Goal: Download file/media

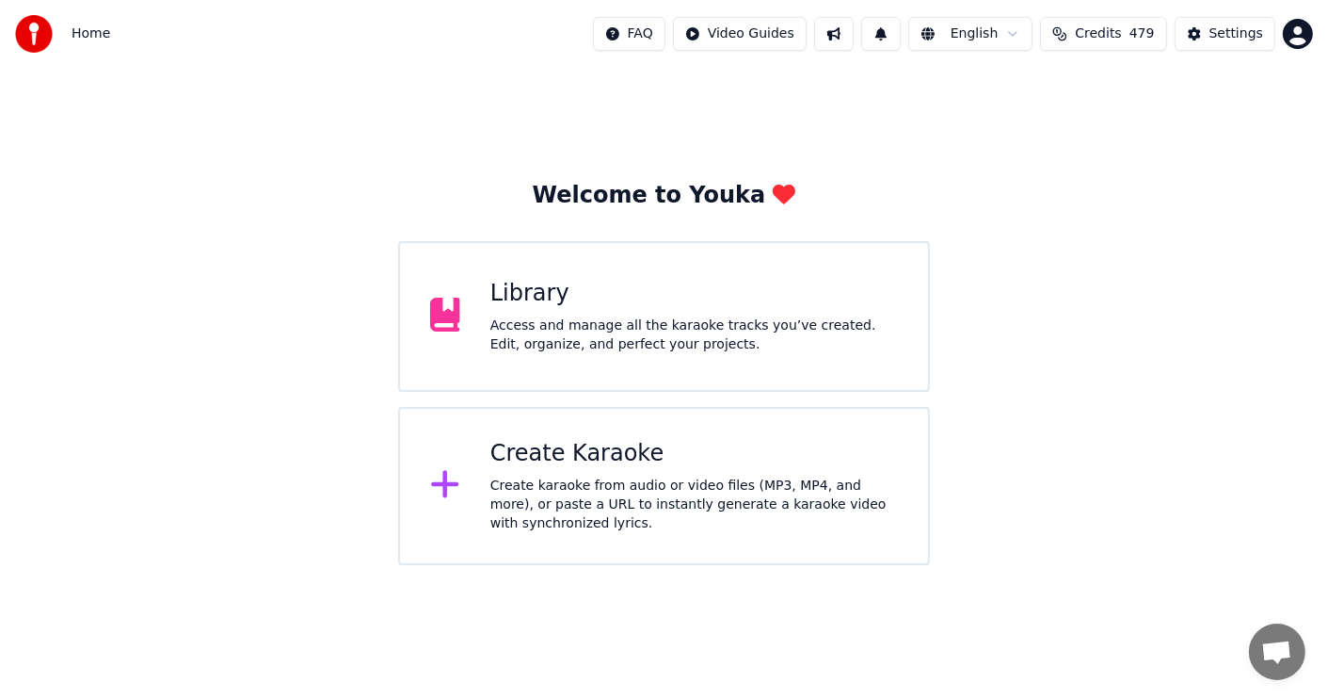
click at [819, 345] on div "Access and manage all the karaoke tracks you’ve created. Edit, organize, and pe…" at bounding box center [695, 335] width 408 height 38
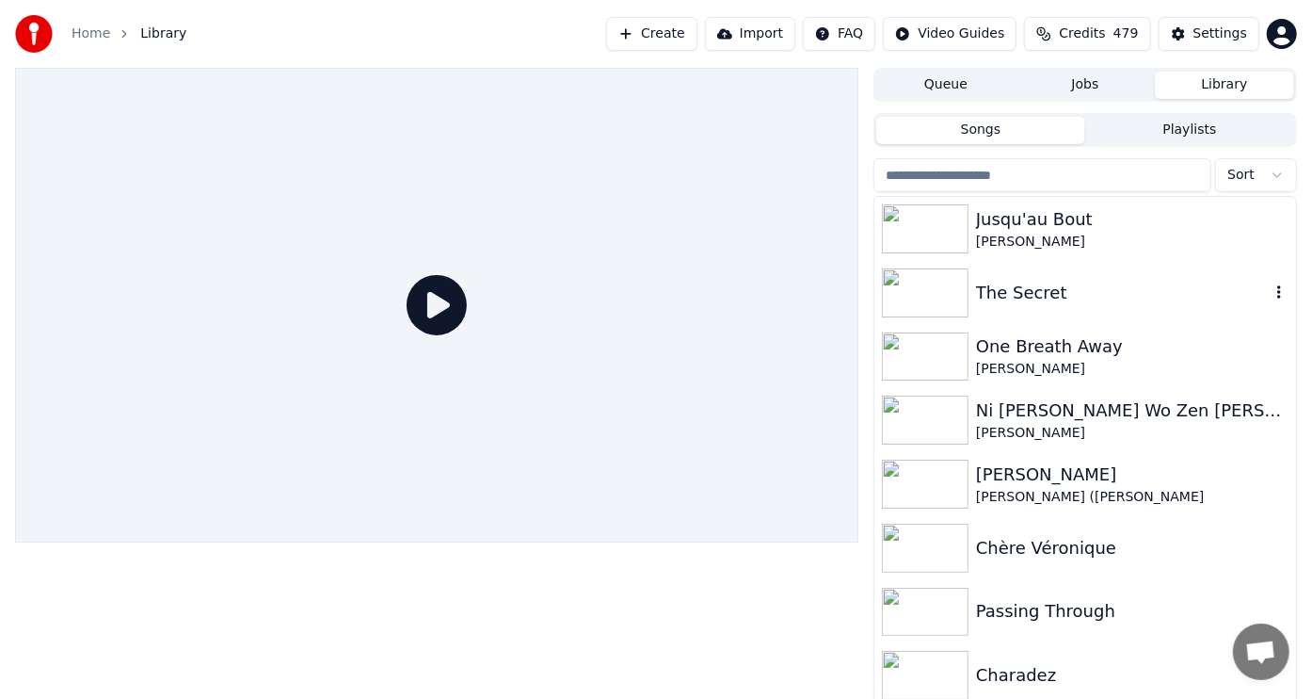
click at [1002, 291] on div "The Secret" at bounding box center [1123, 293] width 294 height 26
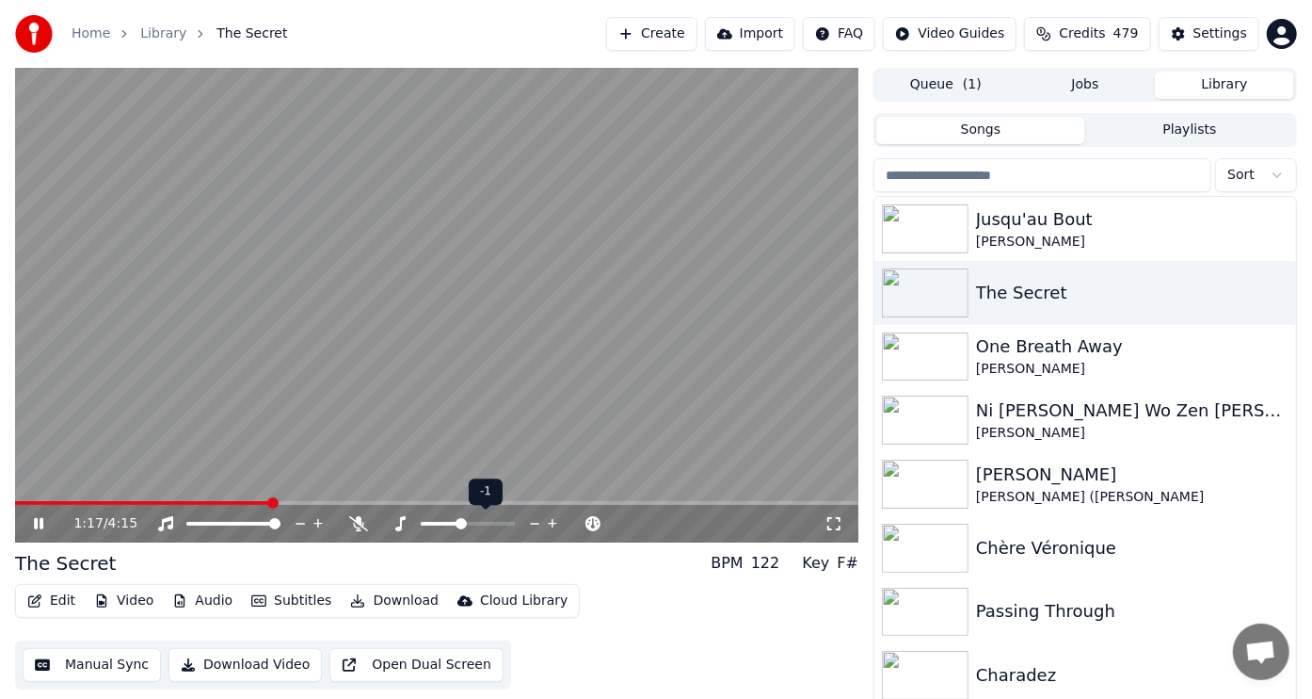
click at [463, 523] on span at bounding box center [461, 523] width 11 height 11
click at [453, 521] on span at bounding box center [454, 523] width 11 height 11
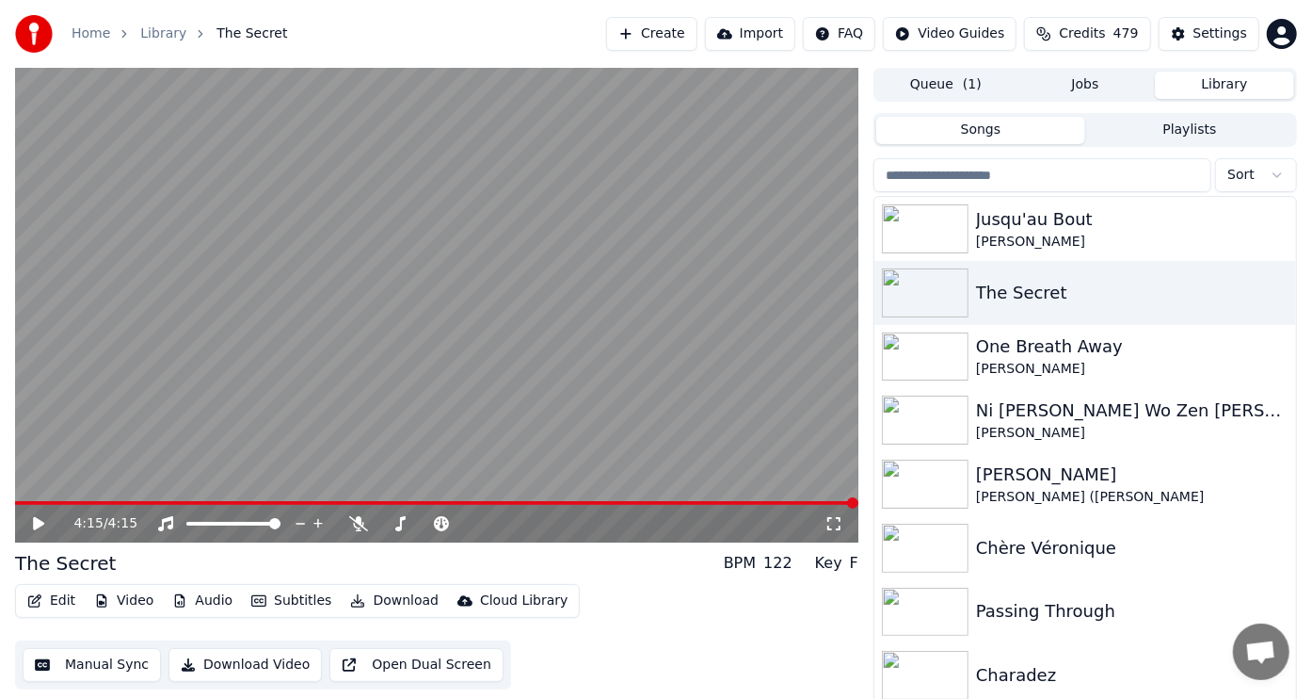
click at [383, 596] on button "Download" at bounding box center [395, 600] width 104 height 26
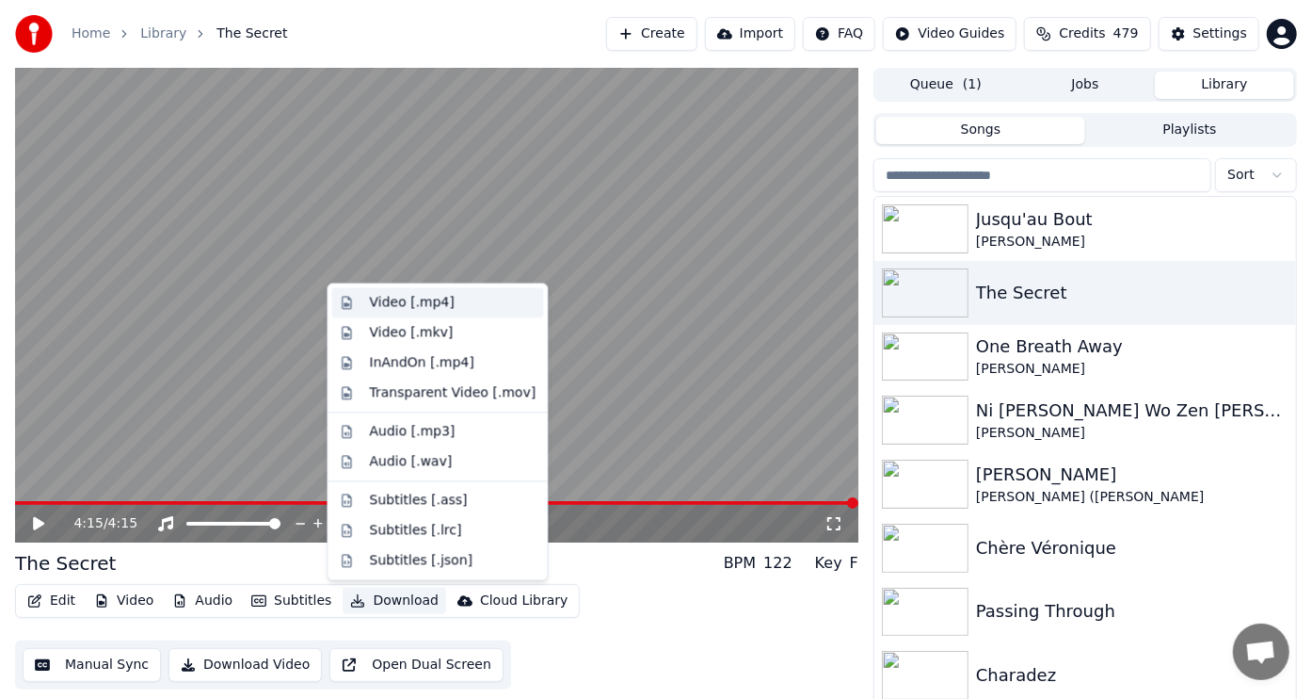
click at [378, 298] on div "Video [.mp4]" at bounding box center [411, 302] width 85 height 19
